Goal: Transaction & Acquisition: Purchase product/service

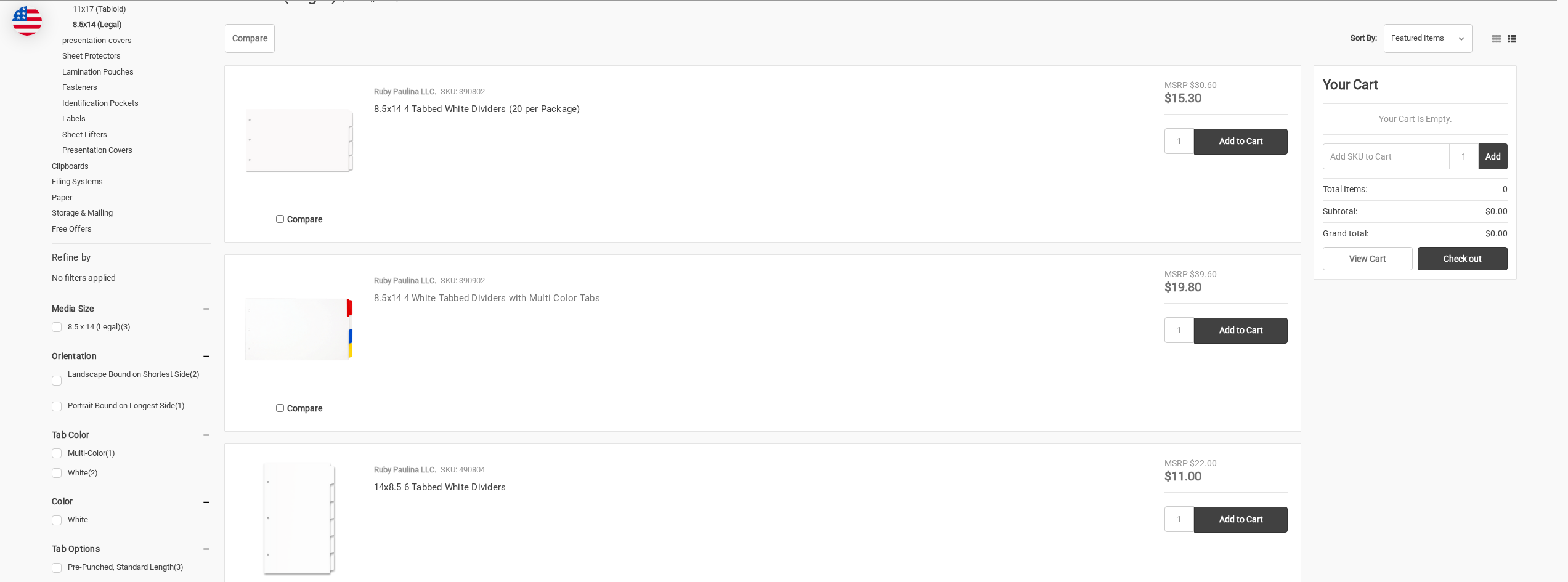
scroll to position [242, 0]
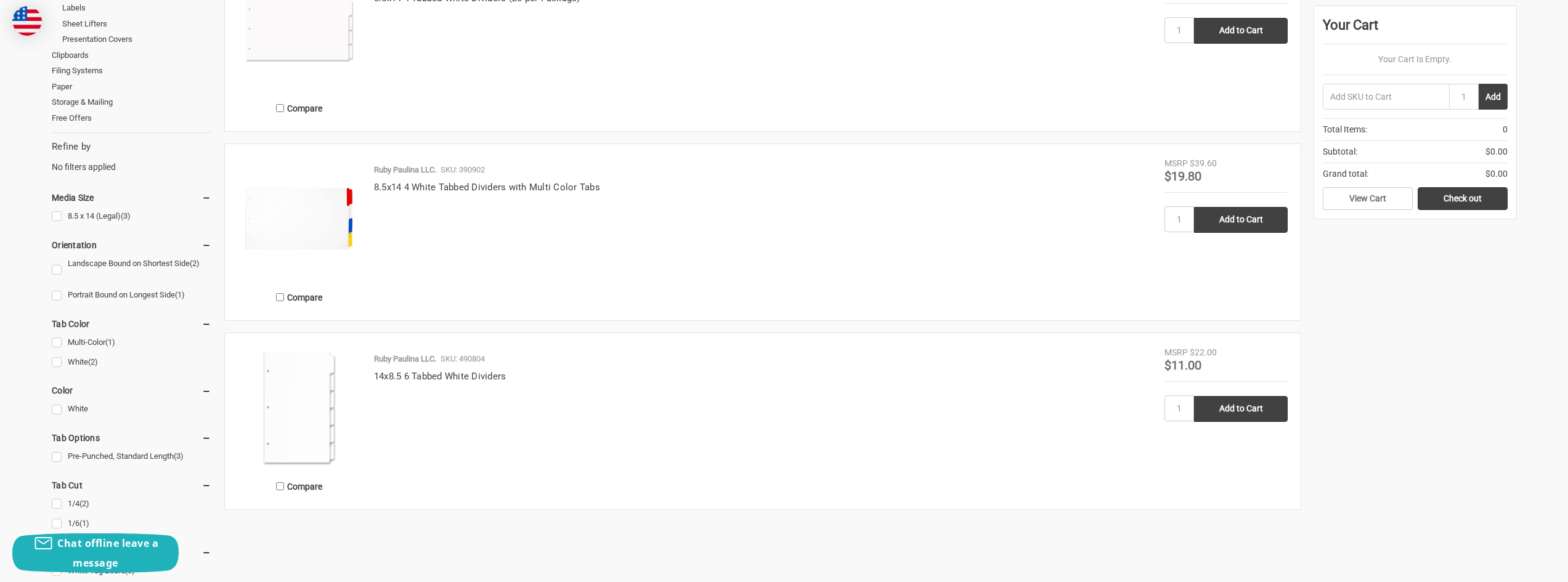
scroll to position [431, 0]
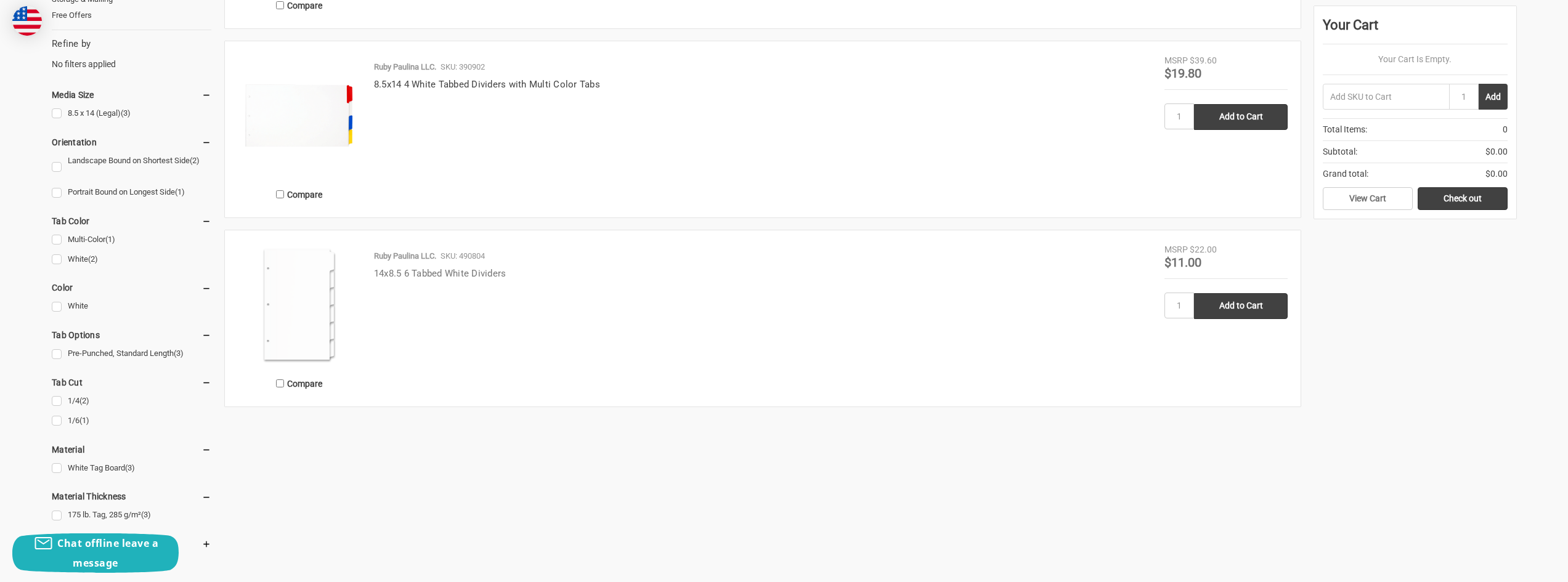
click at [450, 276] on link "14x8.5 6 Tabbed White Dividers" at bounding box center [440, 273] width 133 height 11
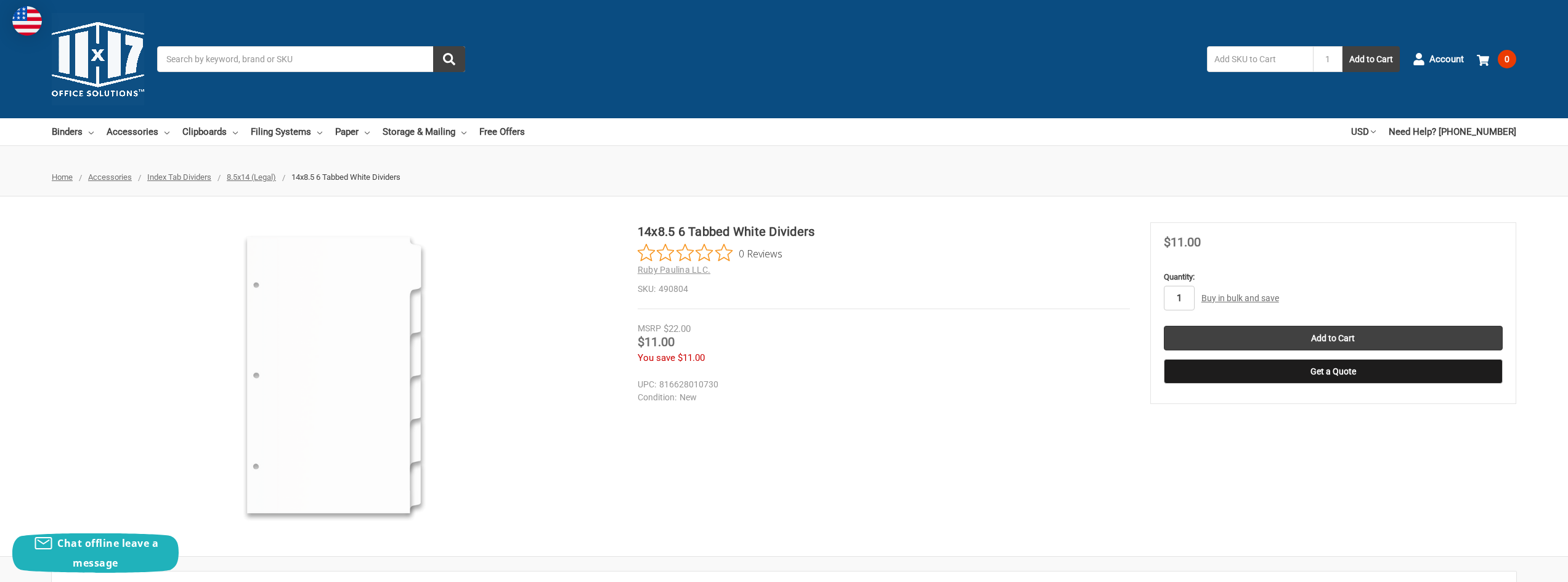
click at [1185, 300] on input "1" at bounding box center [1179, 298] width 31 height 24
type input "6"
click at [1341, 334] on input "Add to Cart" at bounding box center [1333, 338] width 339 height 24
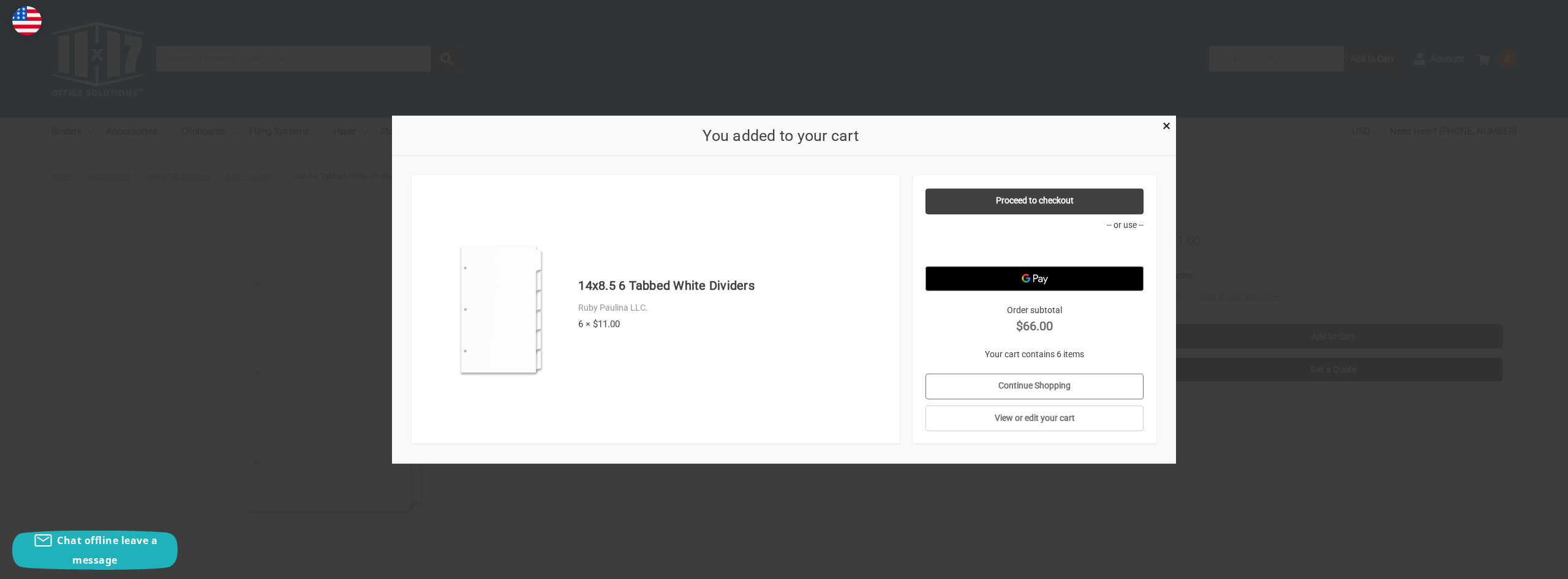
click at [1009, 382] on link "Continue Shopping" at bounding box center [1035, 386] width 219 height 25
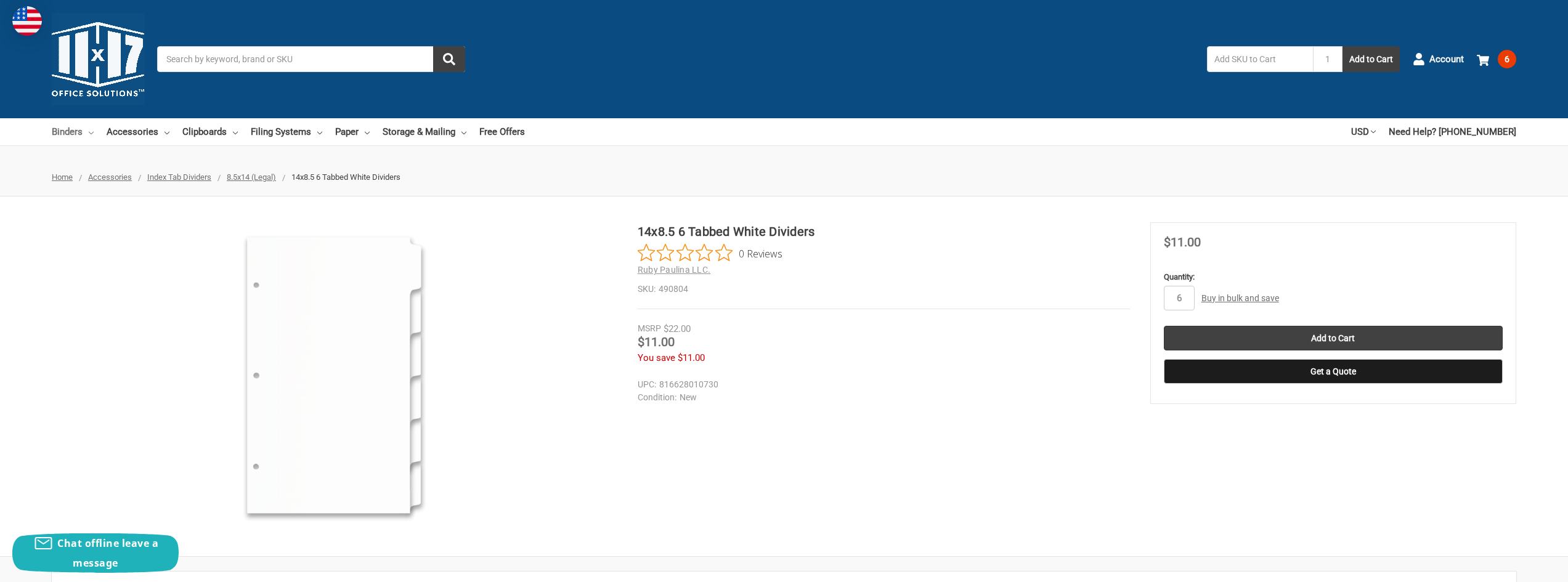
click at [87, 132] on link "Binders" at bounding box center [73, 131] width 42 height 27
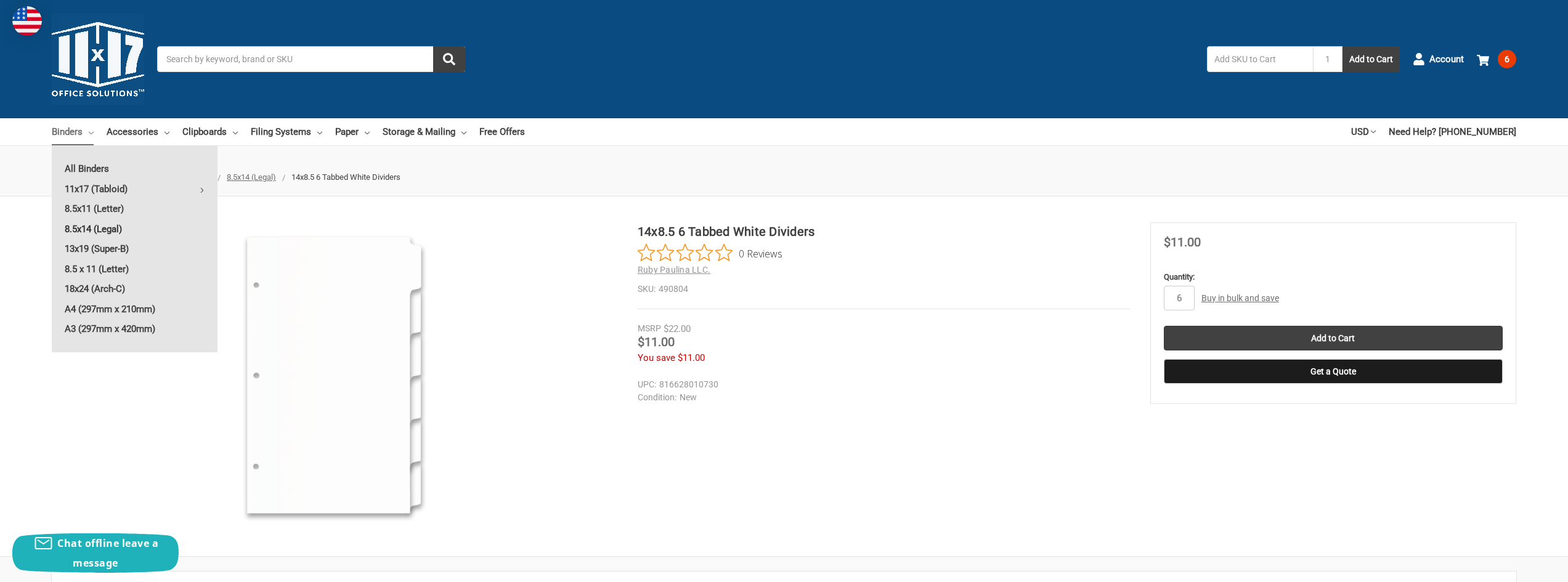
click at [91, 229] on link "8.5x14 (Legal)" at bounding box center [135, 229] width 166 height 20
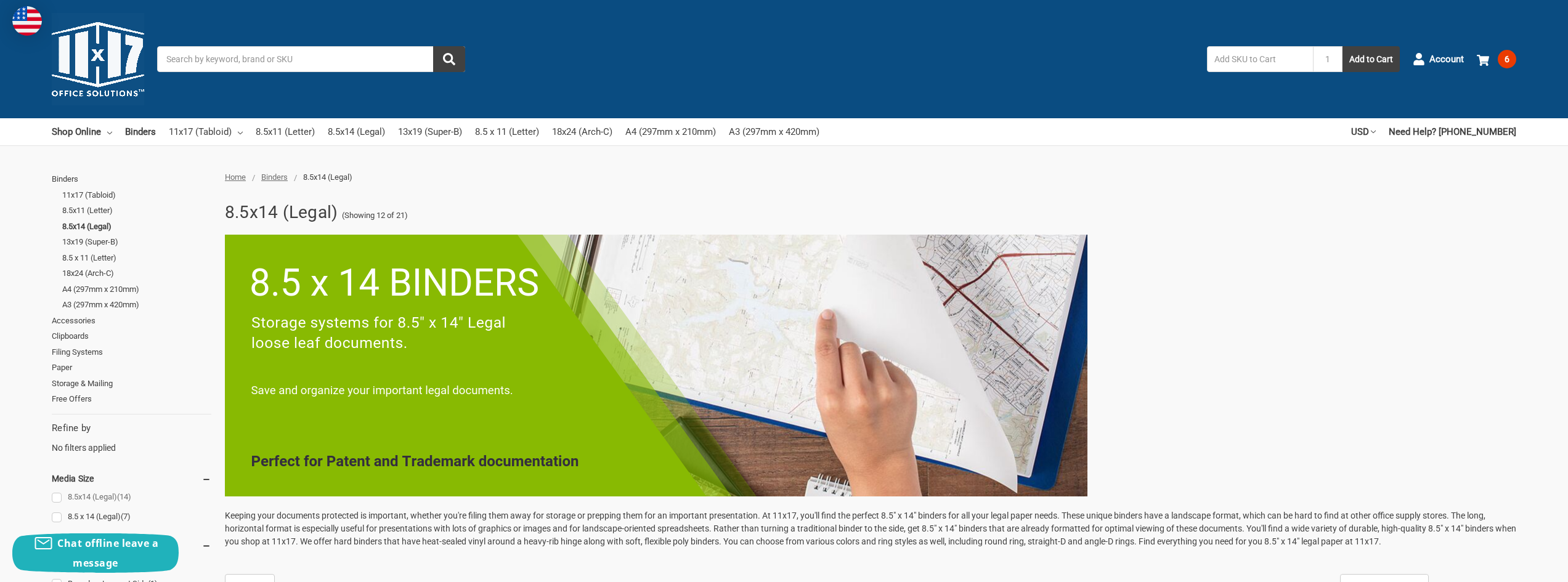
click at [57, 495] on link "8.5x14 (Legal) (14)" at bounding box center [131, 497] width 160 height 16
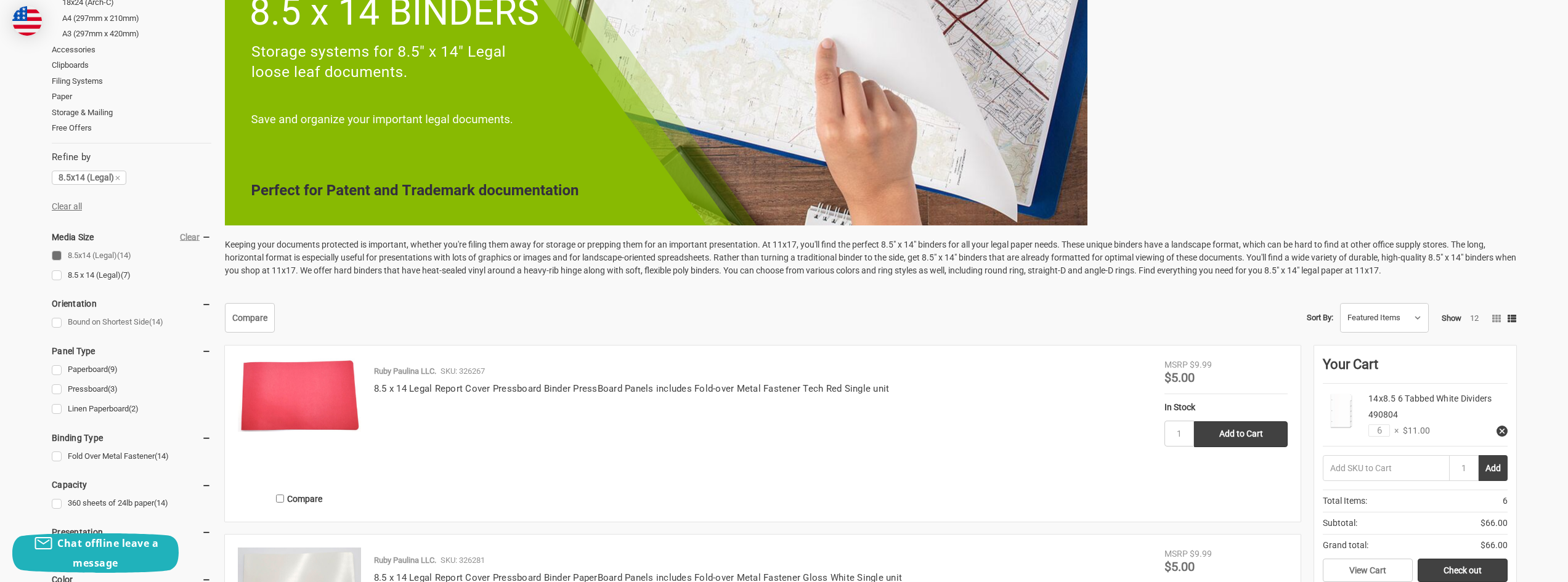
scroll to position [308, 0]
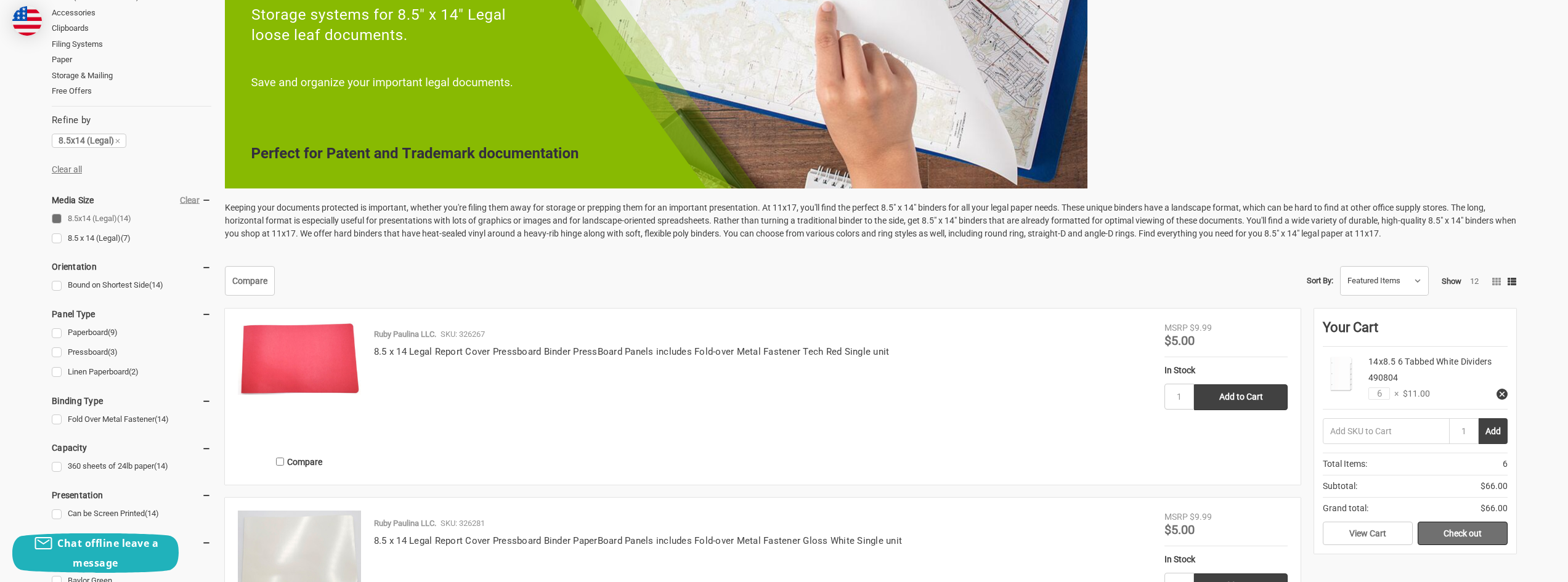
click at [1455, 533] on link "Check out" at bounding box center [1463, 533] width 90 height 24
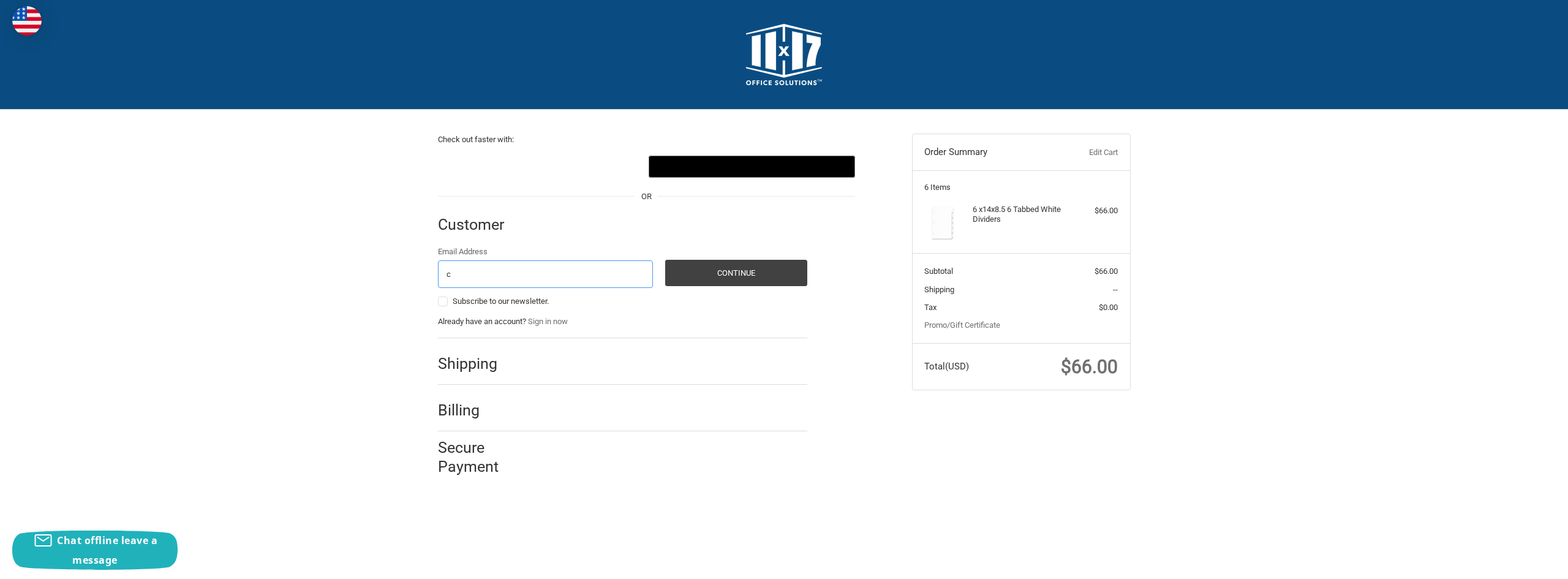
type input "[EMAIL_ADDRESS][PERSON_NAME][DOMAIN_NAME]"
click at [730, 272] on button "Continue" at bounding box center [736, 273] width 142 height 26
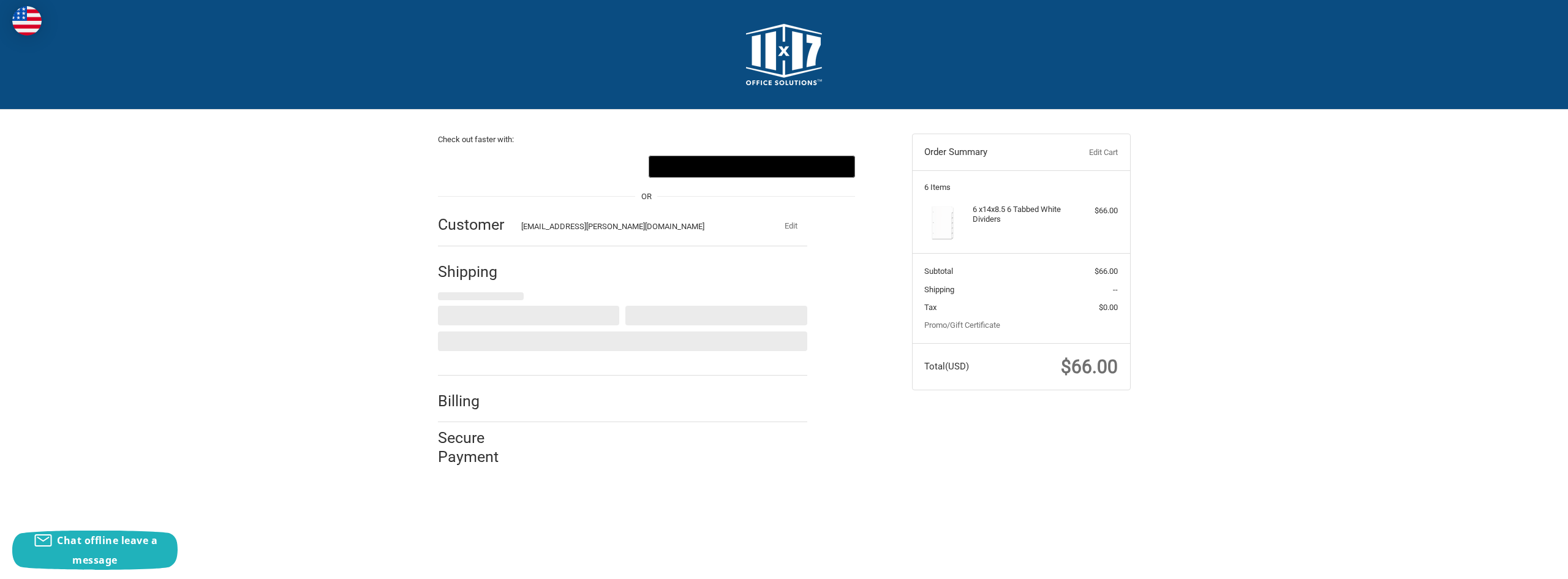
select select "US"
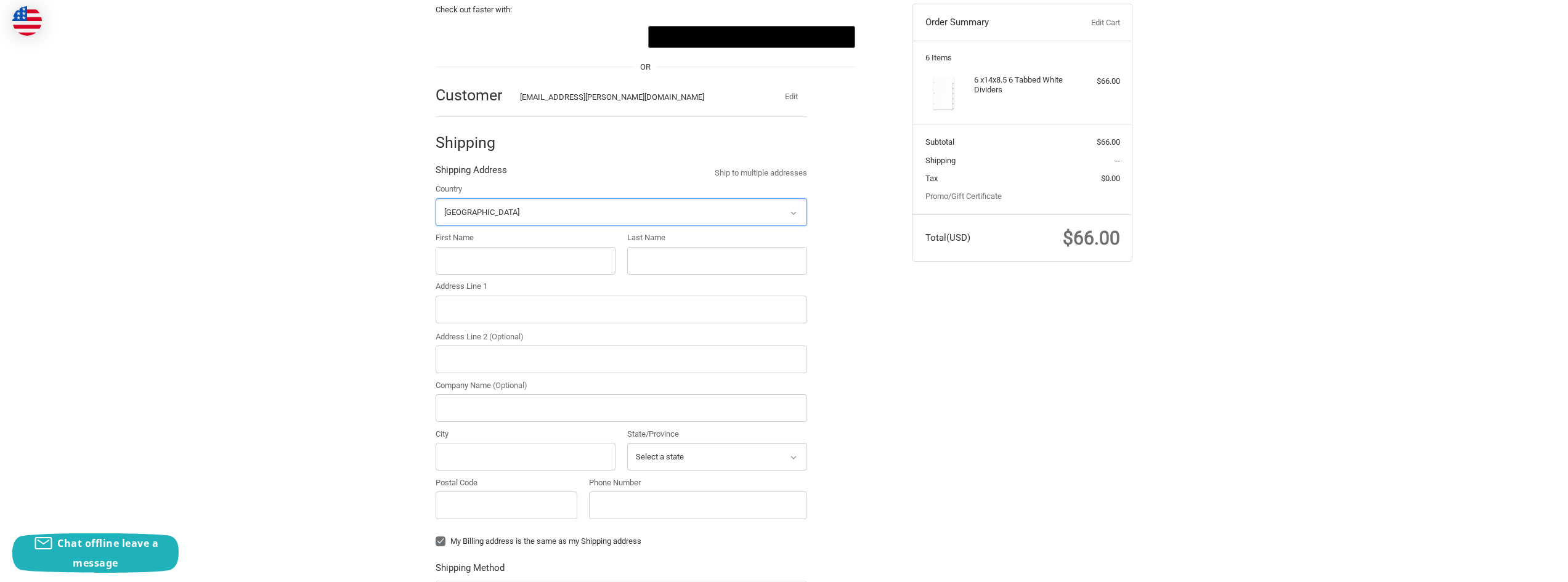
scroll to position [131, 0]
click at [495, 261] on input "First Name" at bounding box center [526, 260] width 180 height 28
type input "[PERSON_NAME]"
type input "E [PERSON_NAME]"
type input "[STREET_ADDRESS]"
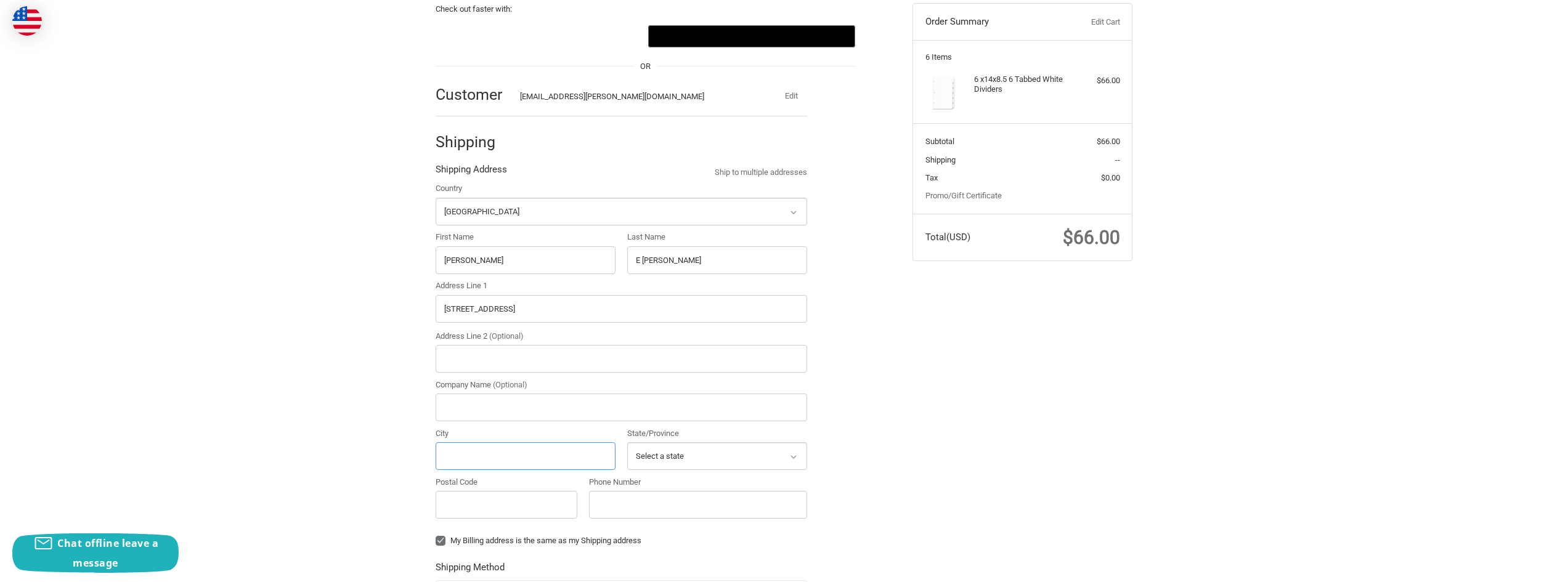
type input "[PERSON_NAME]"
select select "IA"
type input "52302"
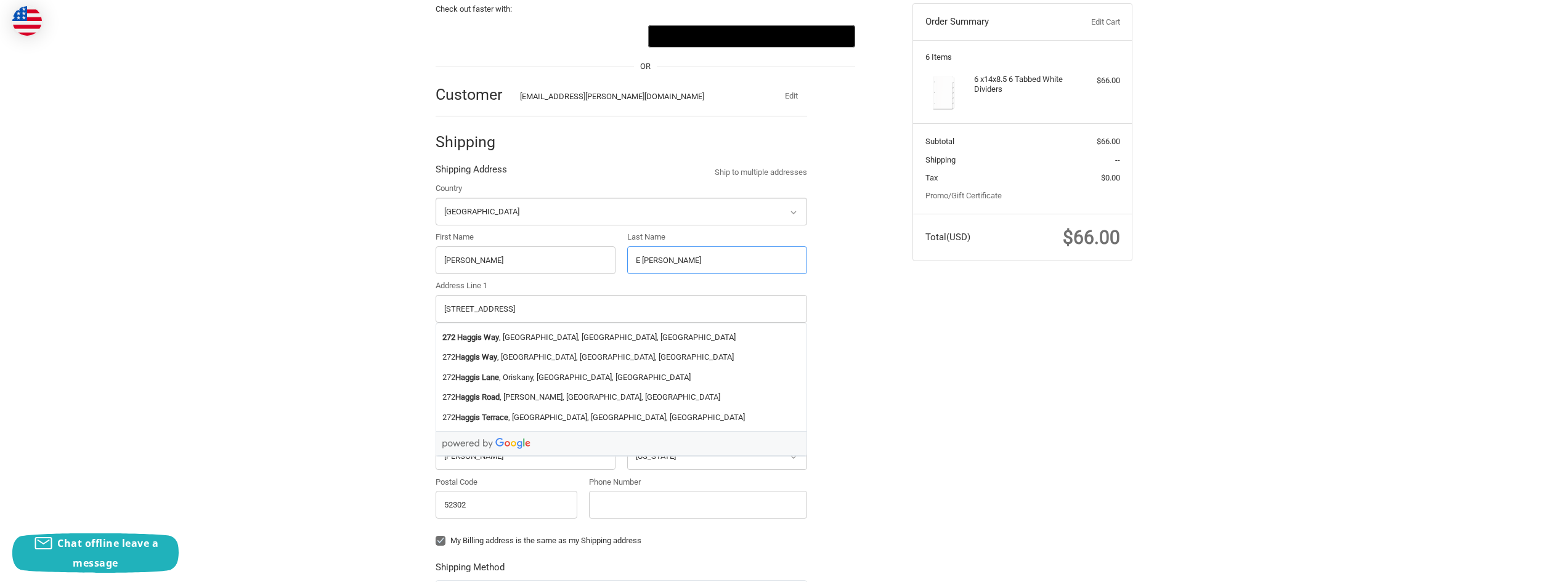
drag, startPoint x: 644, startPoint y: 257, endPoint x: 617, endPoint y: 261, distance: 27.3
click at [617, 261] on div "Country Select a country [GEOGRAPHIC_DATA] [GEOGRAPHIC_DATA] [GEOGRAPHIC_DATA] …" at bounding box center [621, 353] width 384 height 342
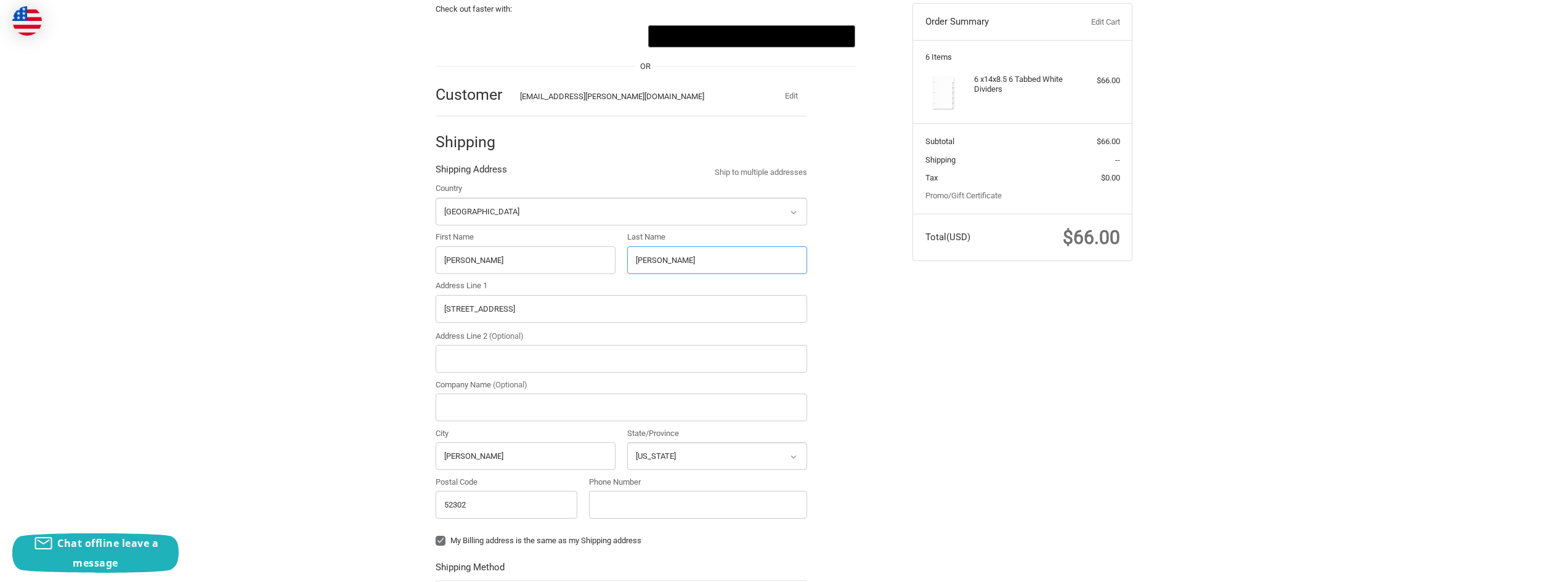
type input "[PERSON_NAME]"
drag, startPoint x: 515, startPoint y: 309, endPoint x: 399, endPoint y: 309, distance: 116.0
click at [399, 309] on div "Check out faster with: @import url(//[DOMAIN_NAME][URL]) •••••• OR Customer [EM…" at bounding box center [784, 428] width 1568 height 897
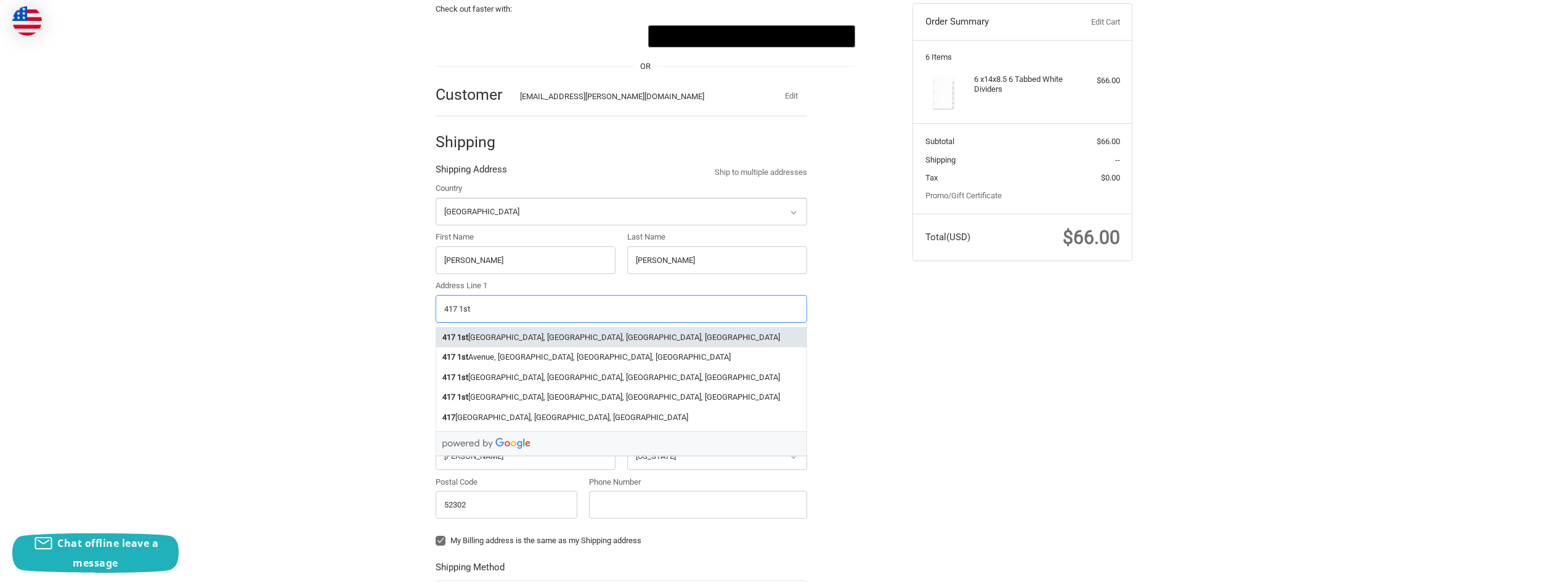
click at [477, 338] on li "[STREET_ADDRESS]" at bounding box center [621, 337] width 370 height 20
type input "[STREET_ADDRESS]"
type input "[GEOGRAPHIC_DATA]"
type input "52401"
select select "IA"
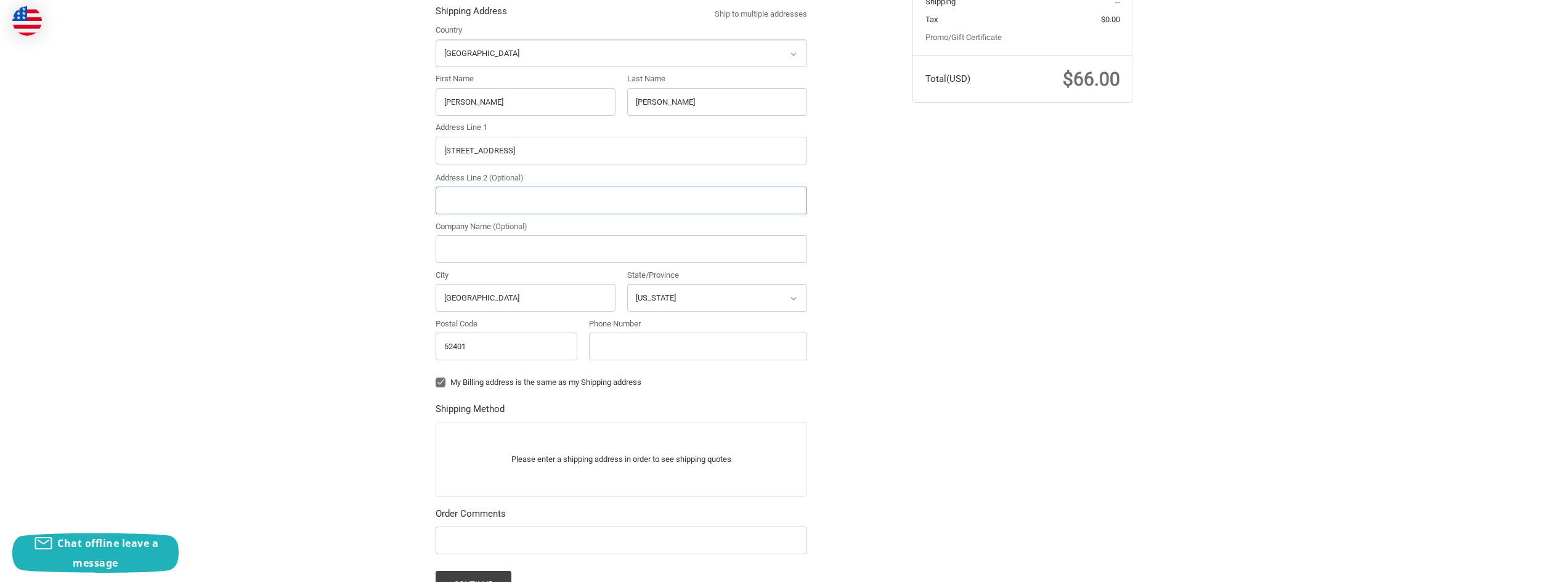
scroll to position [316, 0]
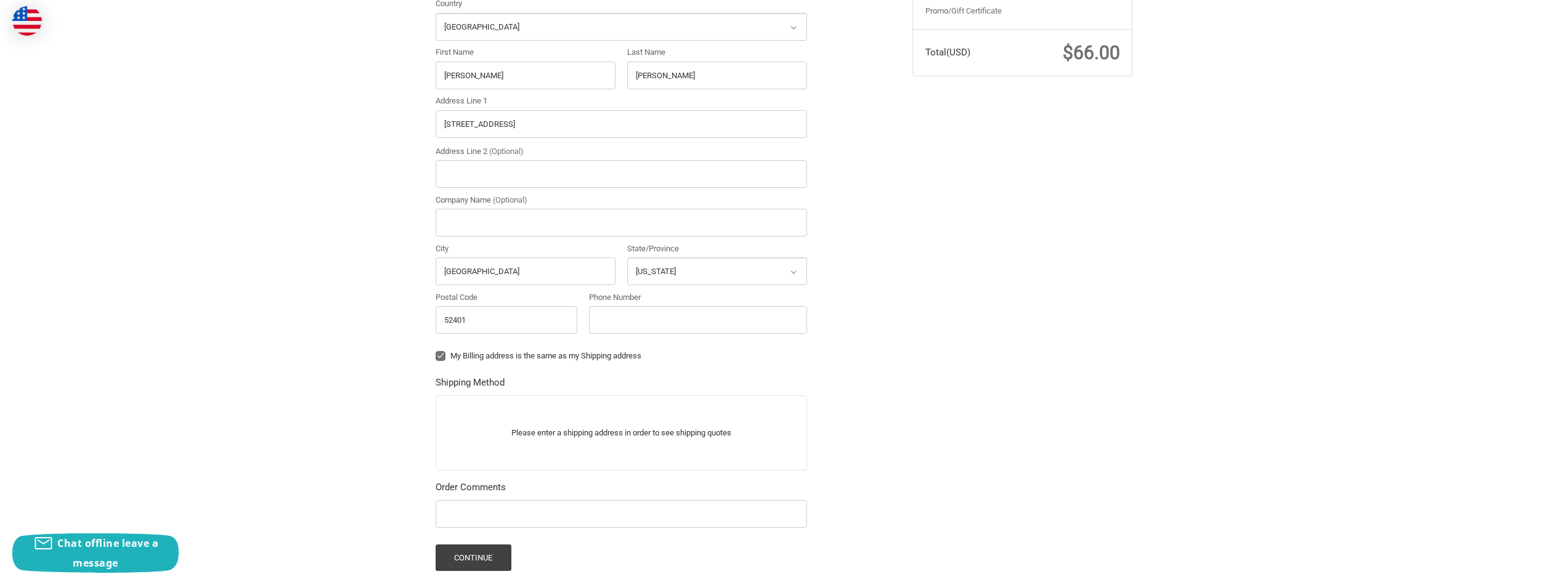
click at [442, 353] on label "My Billing address is the same as my Shipping address" at bounding box center [621, 355] width 371 height 10
click at [437, 350] on input "My Billing address is the same as my Shipping address" at bounding box center [436, 349] width 1 height 1
checkbox input "false"
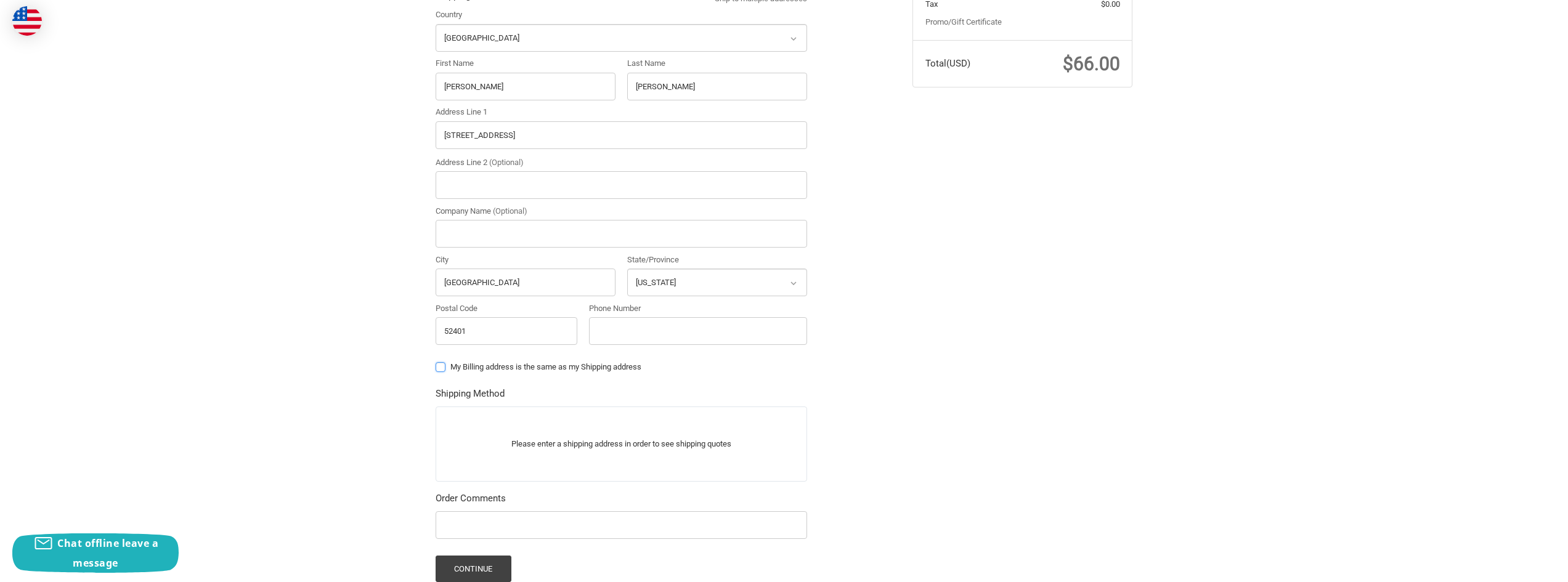
scroll to position [315, 0]
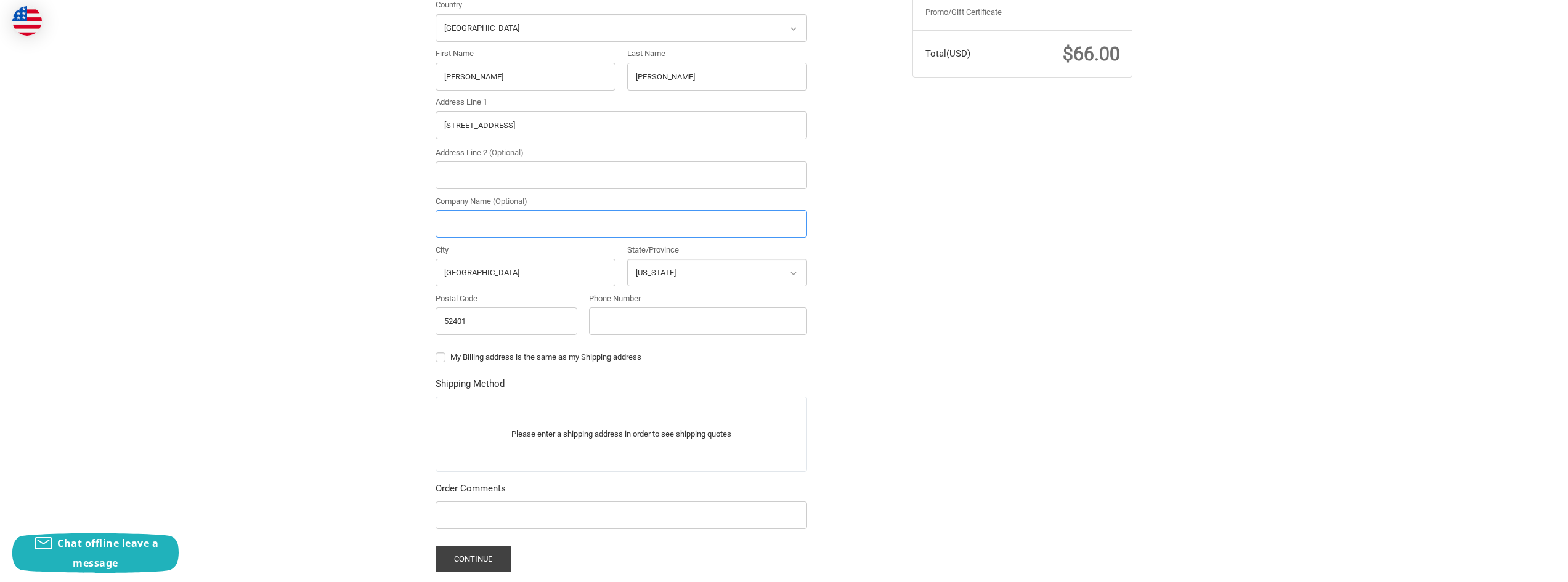
click at [491, 217] on input "Company Name (Optional)" at bounding box center [621, 224] width 371 height 28
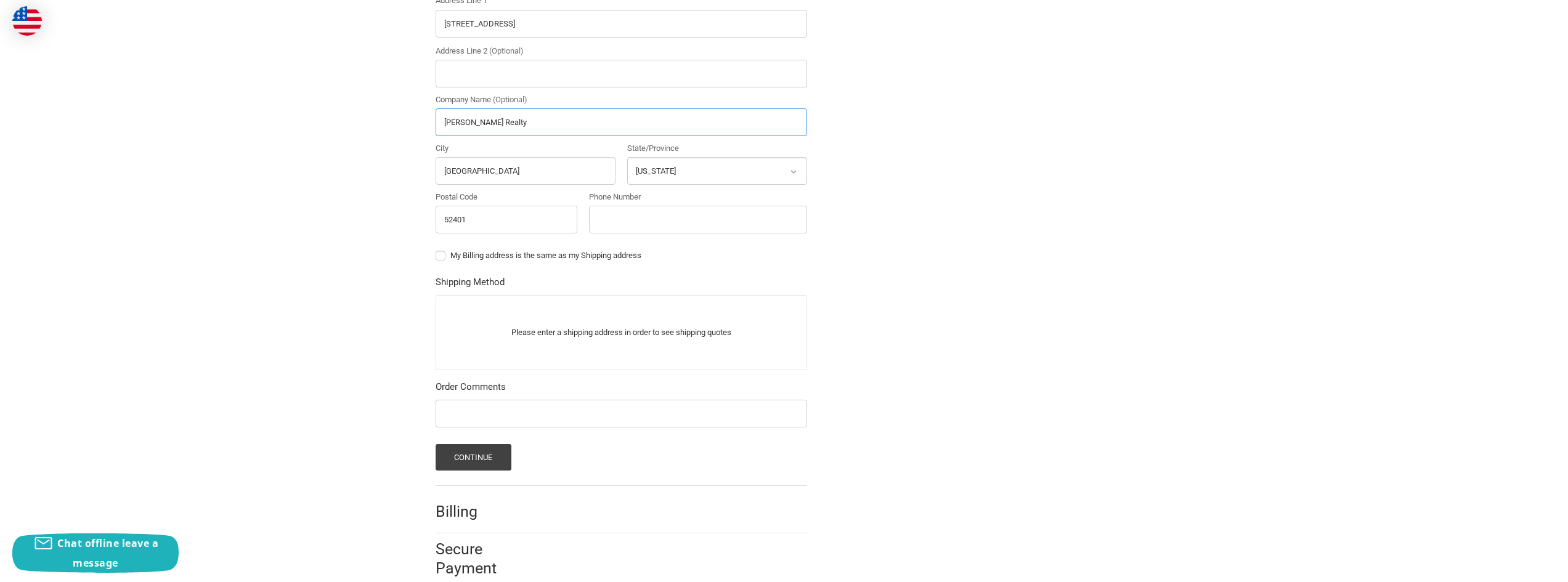
scroll to position [437, 0]
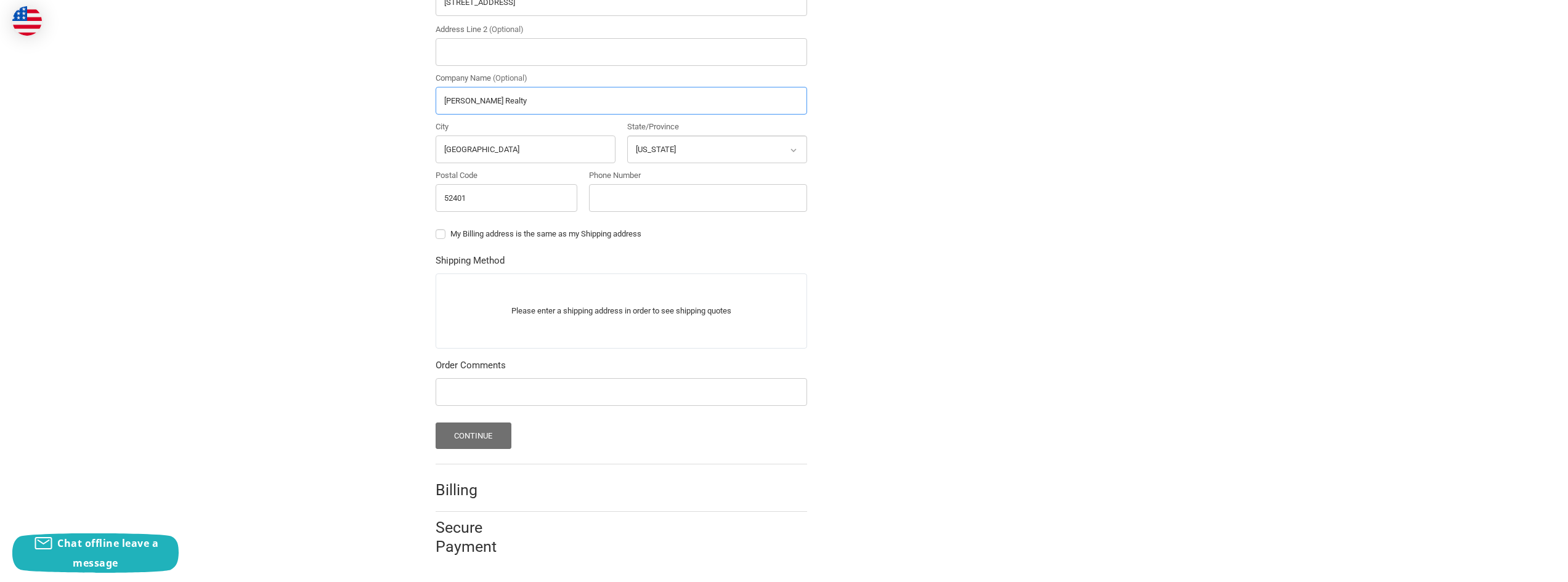
type input "[PERSON_NAME] Realty"
click at [463, 436] on button "Continue" at bounding box center [473, 436] width 76 height 26
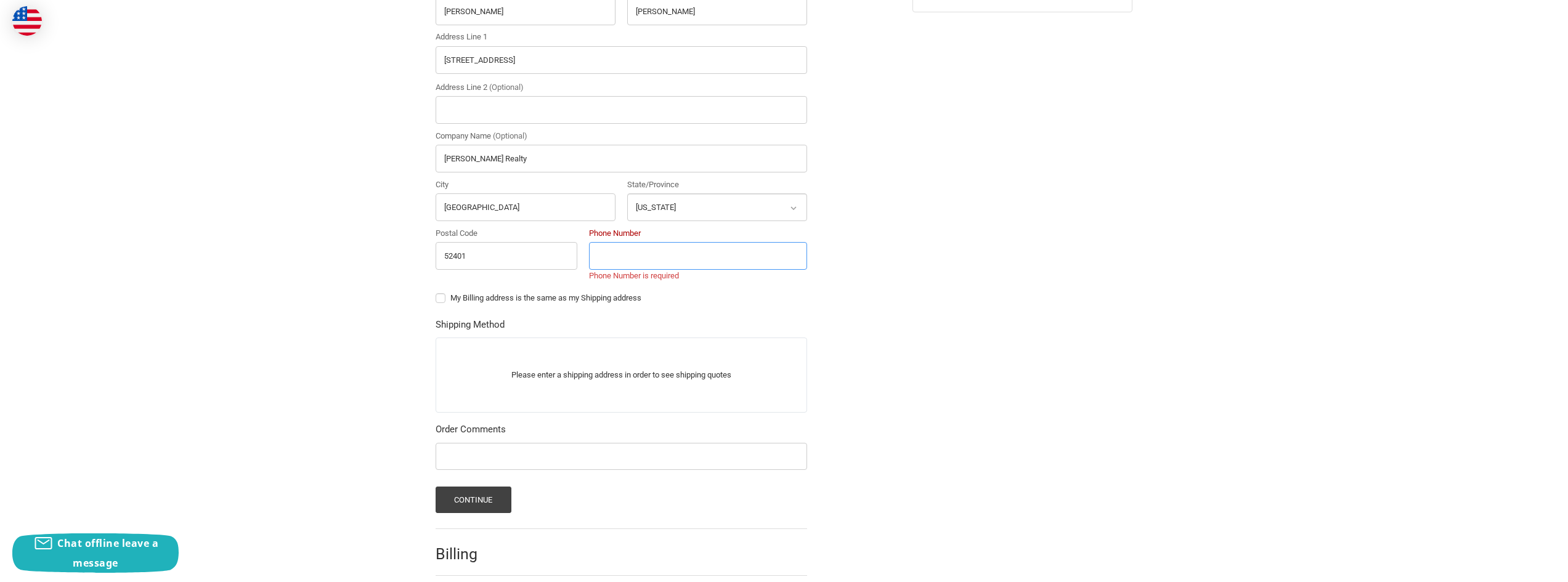
scroll to position [344, 0]
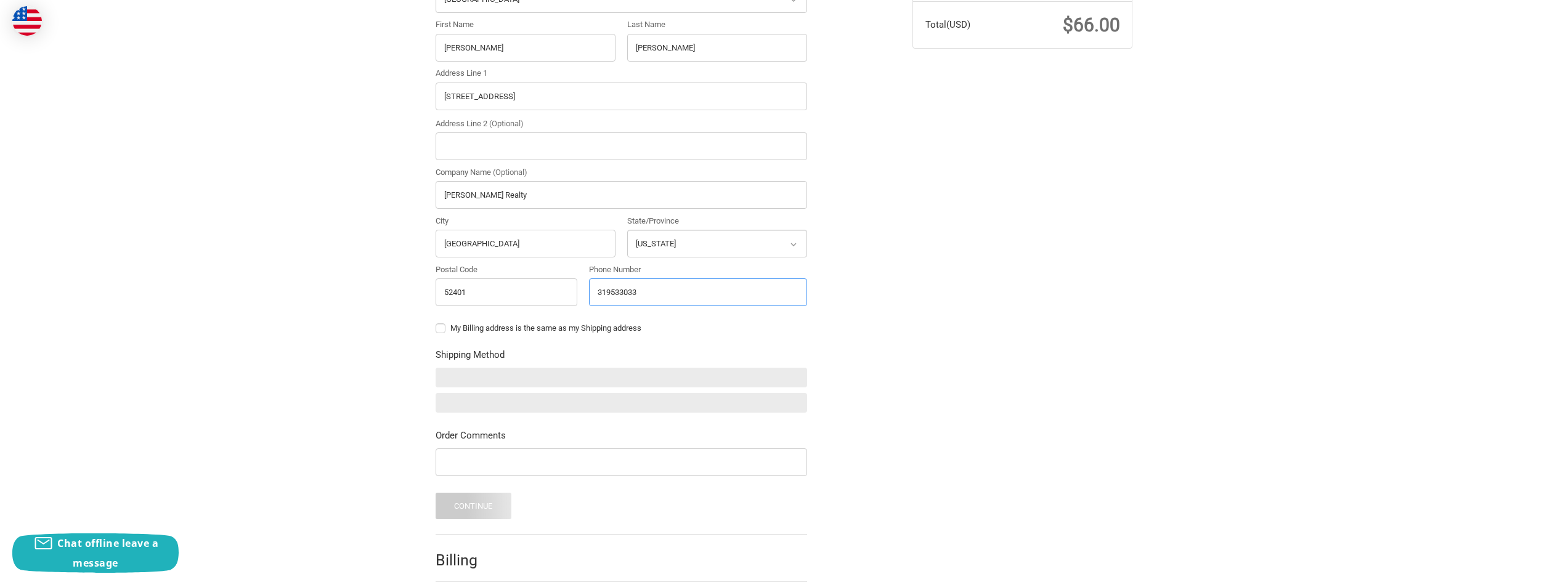
type input "3195330336"
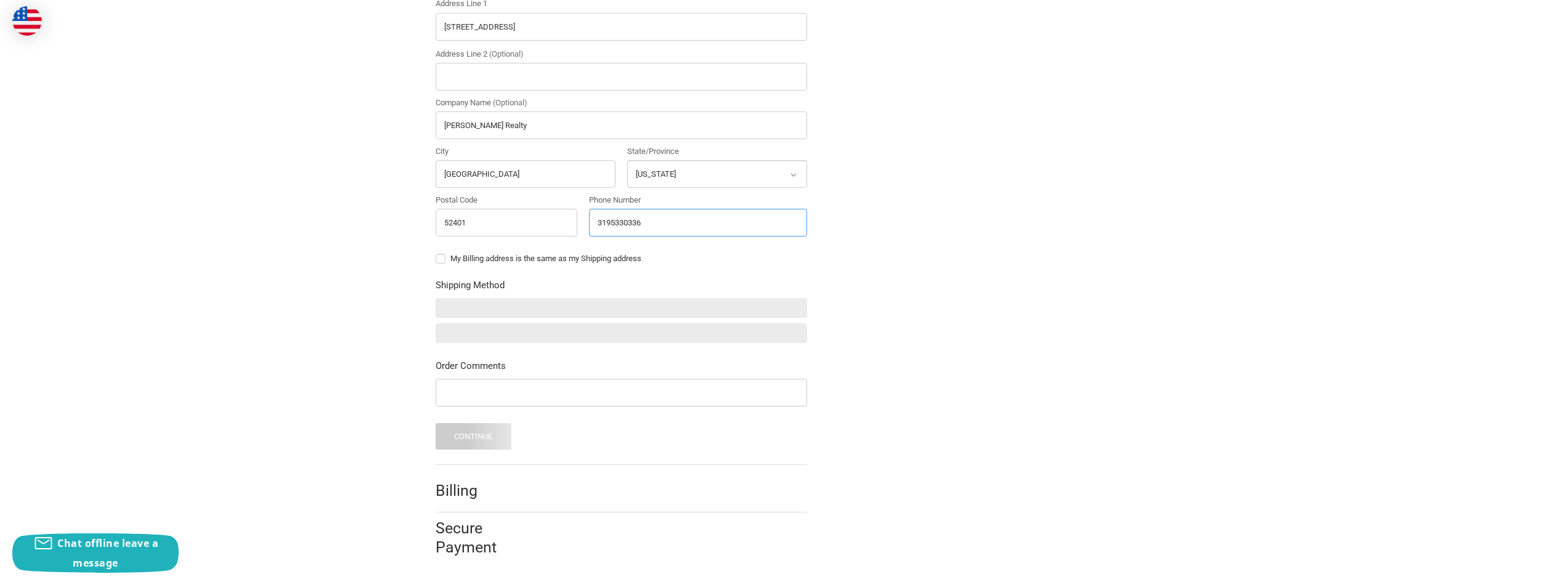
scroll to position [414, 0]
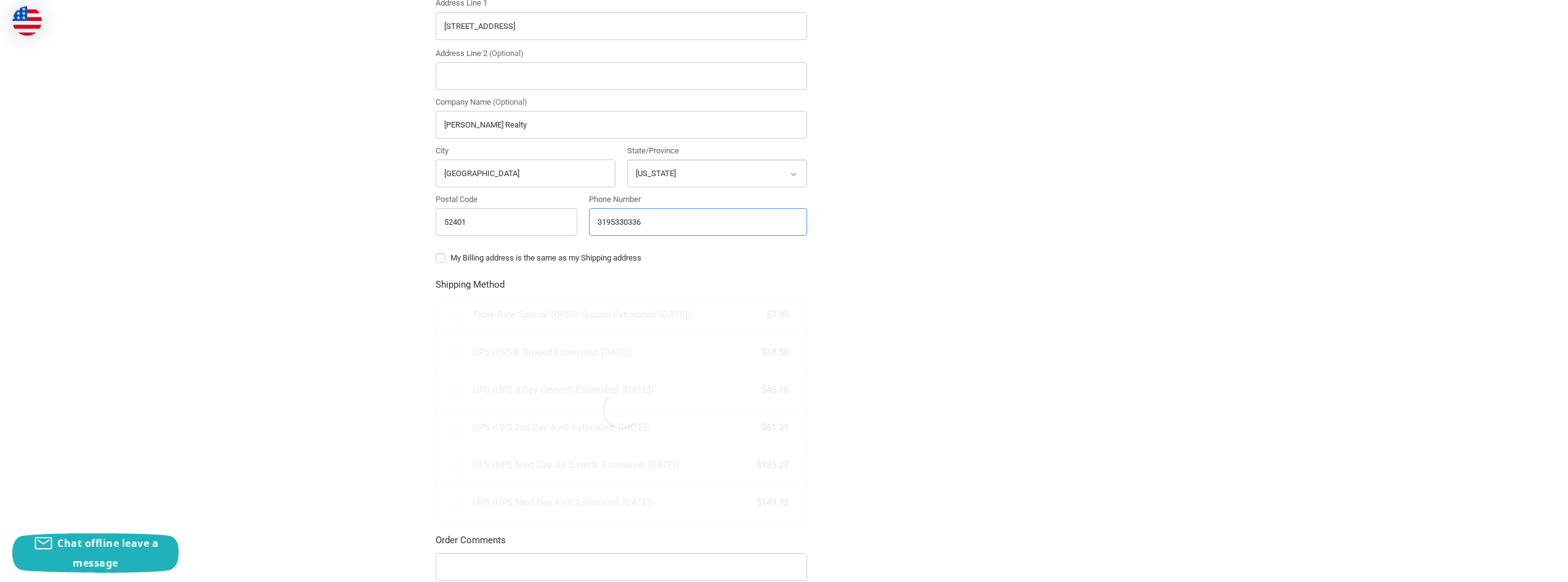
radio input "true"
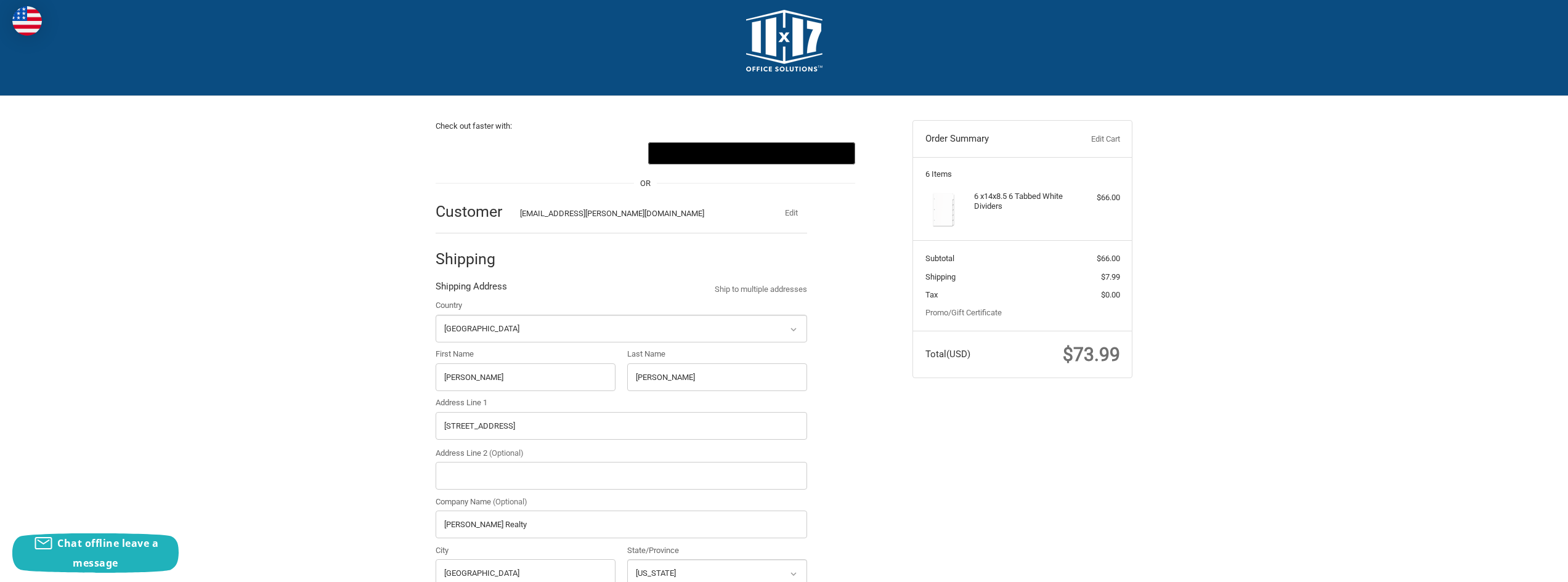
scroll to position [0, 0]
